Goal: Check status

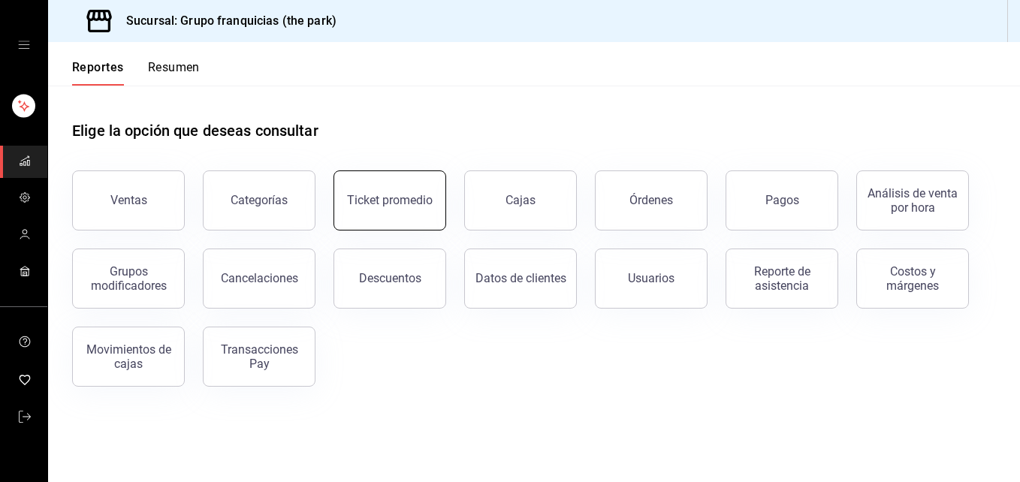
click at [413, 194] on div "Ticket promedio" at bounding box center [390, 200] width 86 height 14
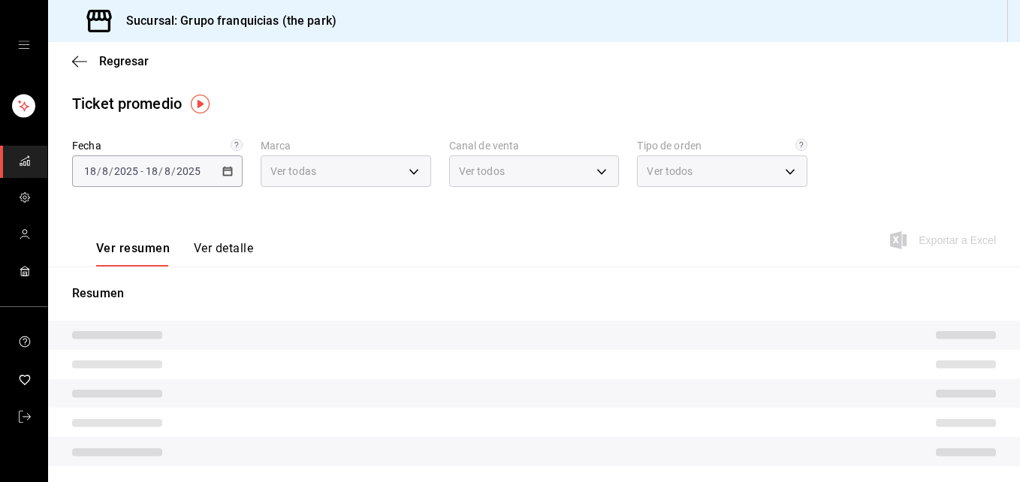
type input "51b0612d-0bc9-4dd2-8441-39dfe55025e1"
type input "PARROT,UBER_EATS,RAPPI,DIDI_FOOD,ONLINE"
type input "7a84c13e-6cf7-4ffe-bb4f-6c105142f344,435704cc-29ee-4c6e-bfda-3346f965b59d,0bf08…"
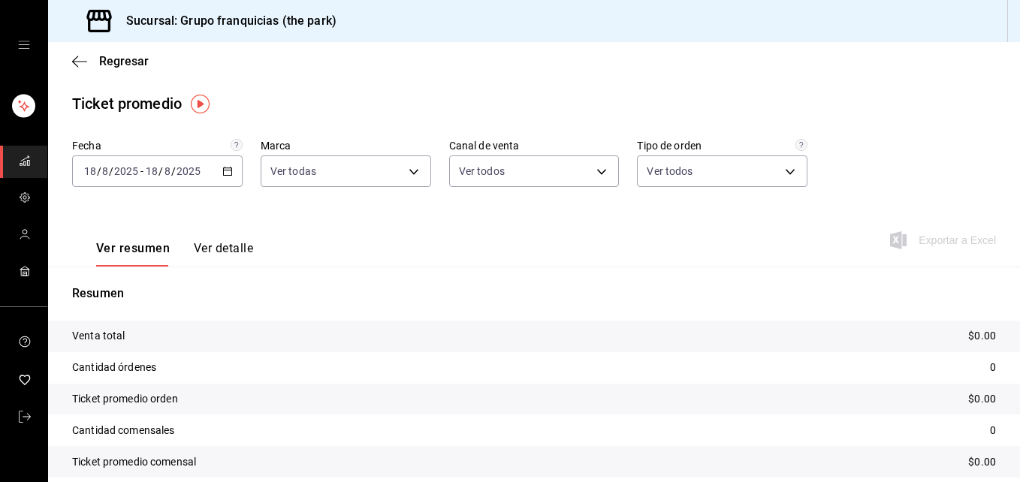
click at [225, 174] on icon "button" at bounding box center [227, 171] width 11 height 11
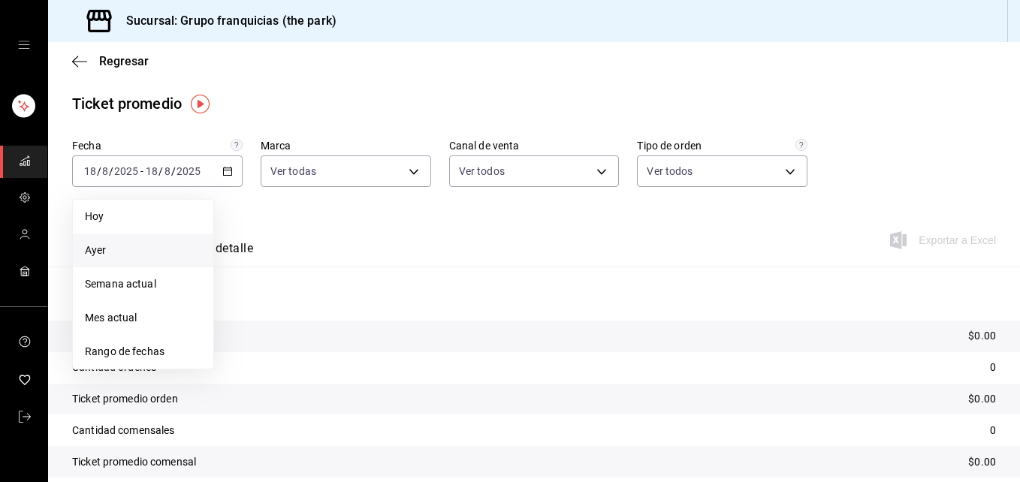
click at [113, 246] on span "Ayer" at bounding box center [143, 251] width 116 height 16
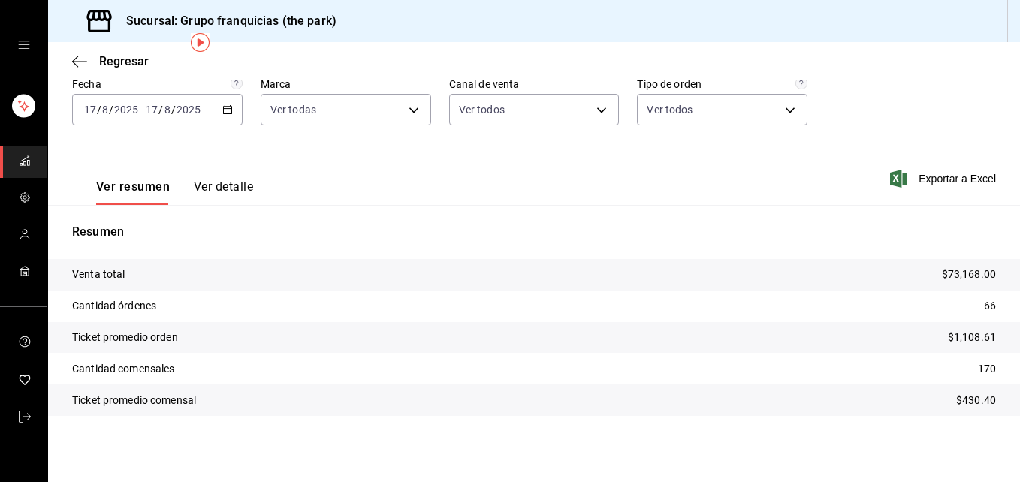
scroll to position [62, 0]
click at [225, 116] on div "[DATE] [DATE] - [DATE] [DATE]" at bounding box center [157, 110] width 171 height 32
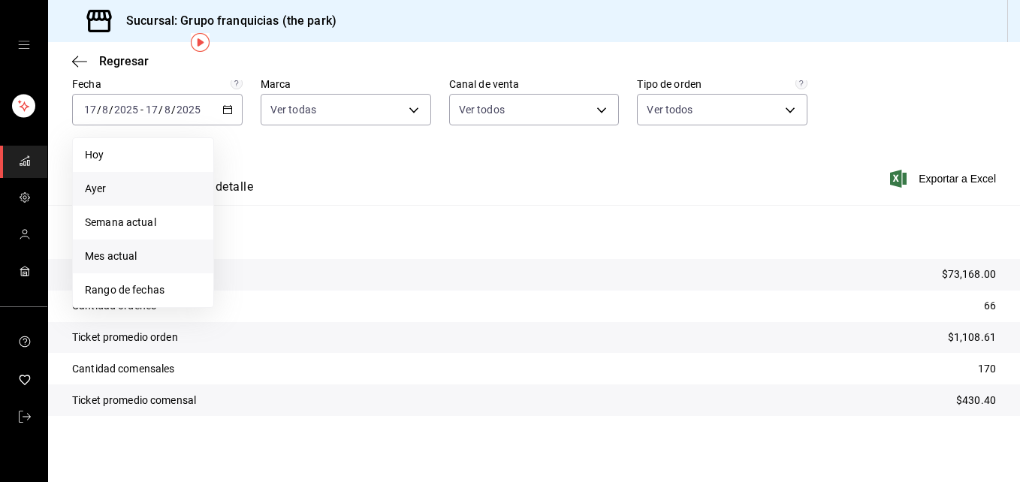
click at [144, 264] on li "Mes actual" at bounding box center [143, 257] width 141 height 34
